Goal: Transaction & Acquisition: Purchase product/service

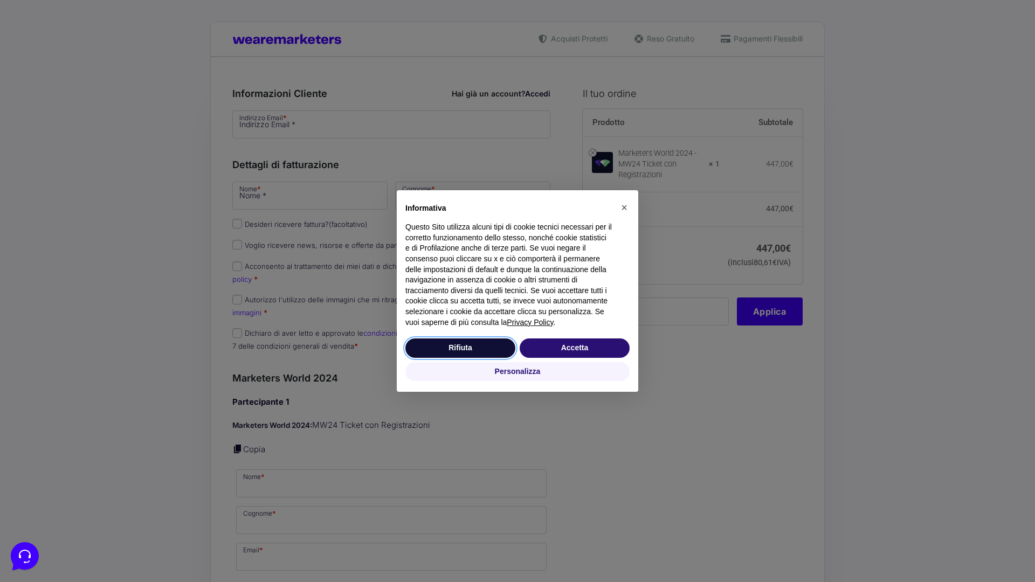
click at [460, 348] on button "Rifiuta" at bounding box center [460, 347] width 110 height 19
